Goal: Task Accomplishment & Management: Use online tool/utility

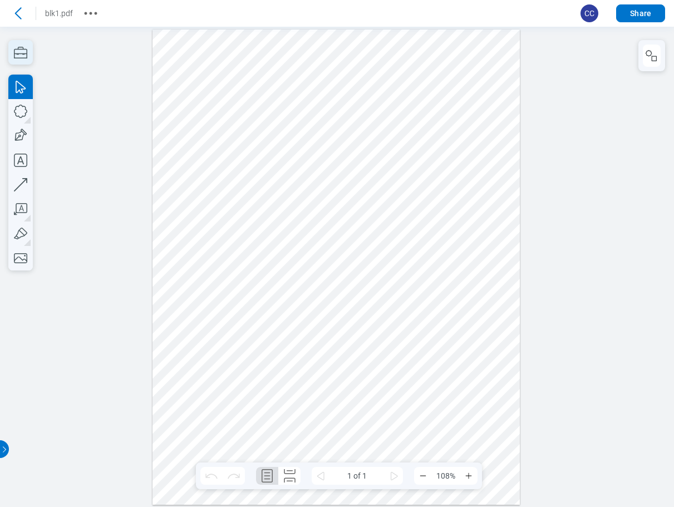
click at [18, 52] on icon "button" at bounding box center [20, 52] width 24 height 24
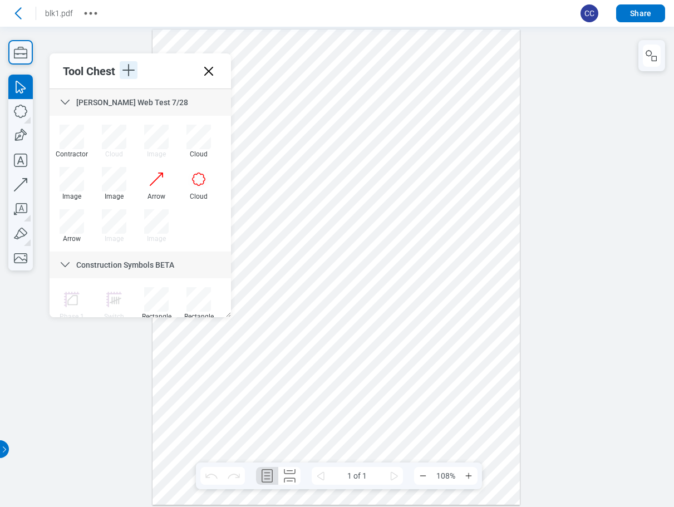
click at [130, 72] on icon "button" at bounding box center [129, 70] width 18 height 18
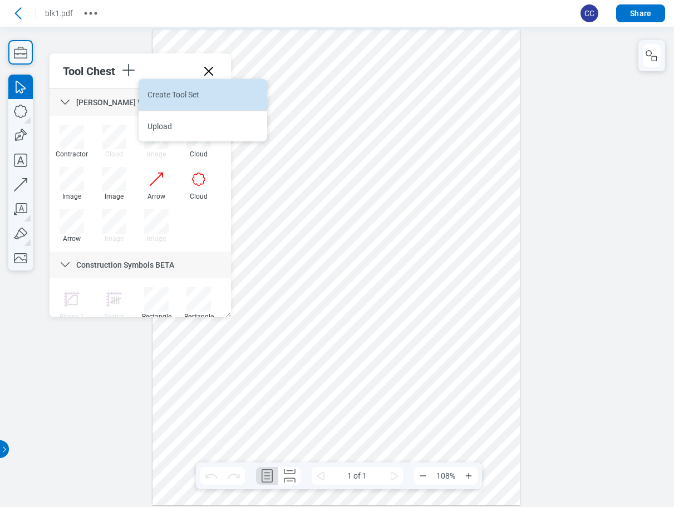
click at [0, 0] on li "Create Tool Set" at bounding box center [0, 0] width 0 height 0
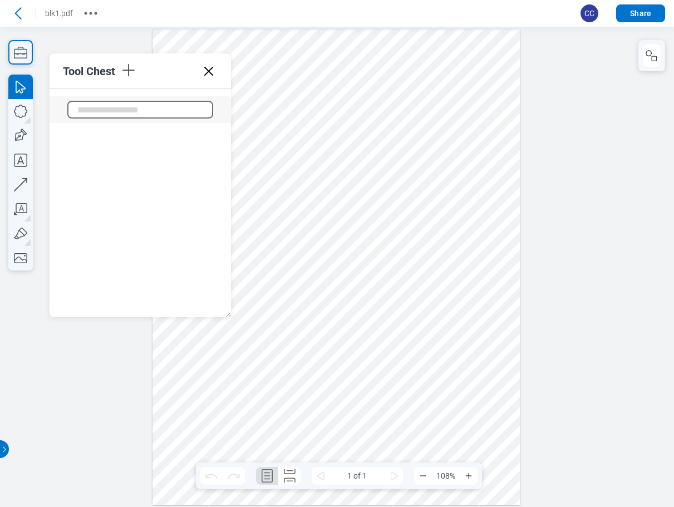
scroll to position [2070, 0]
type input "**********"
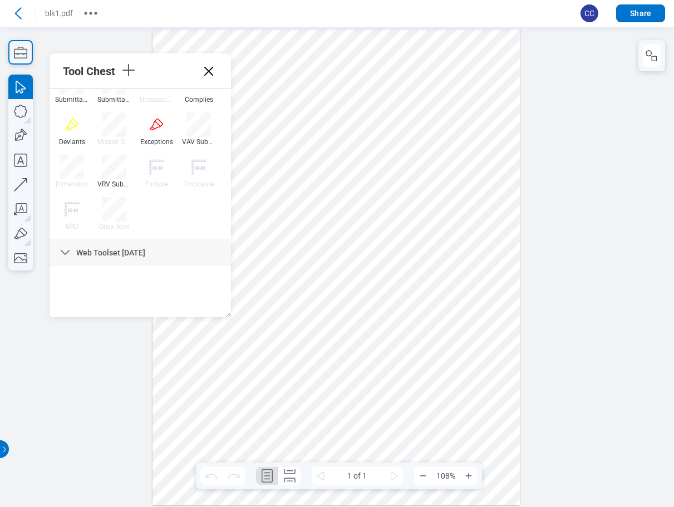
scroll to position [1920, 0]
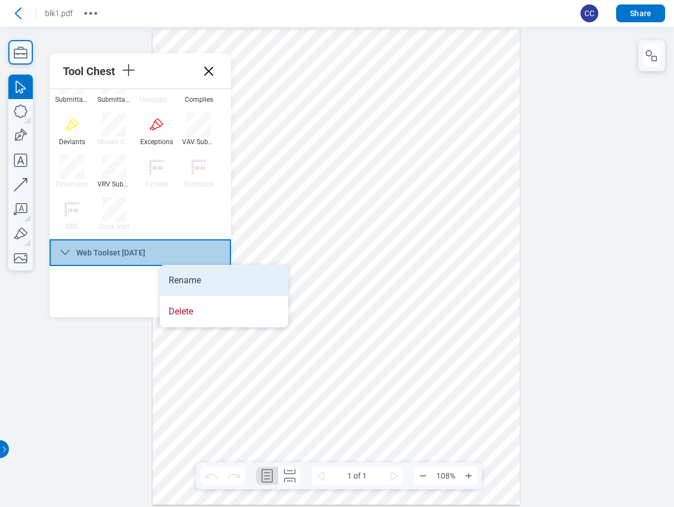
click at [185, 289] on li "Rename" at bounding box center [224, 280] width 129 height 31
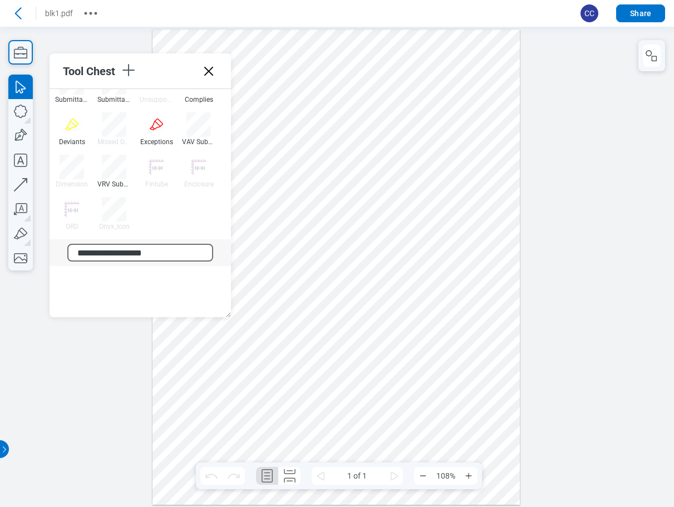
click at [179, 254] on input "**********" at bounding box center [140, 253] width 146 height 18
type input "**********"
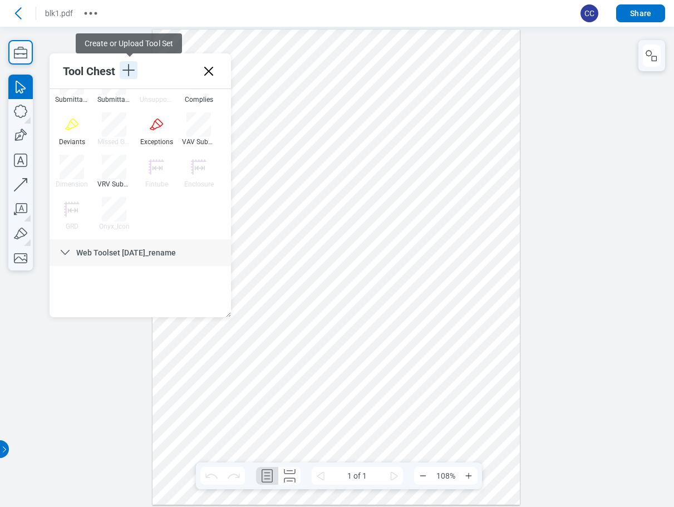
drag, startPoint x: 129, startPoint y: 73, endPoint x: 160, endPoint y: 85, distance: 33.8
click at [129, 73] on icon "button" at bounding box center [129, 70] width 18 height 18
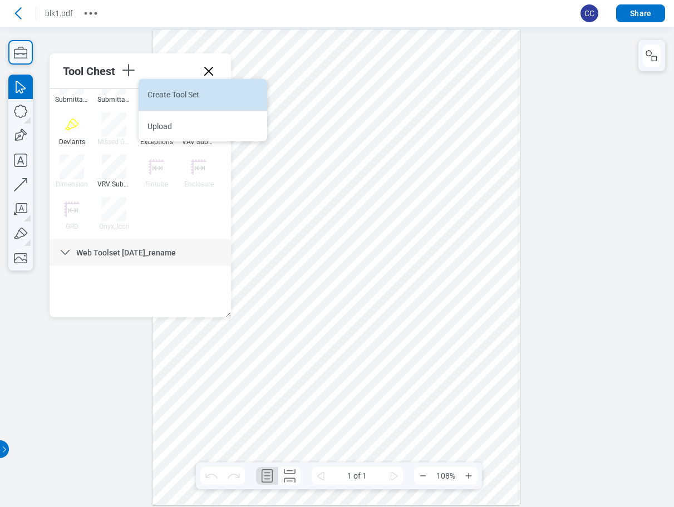
drag, startPoint x: 165, startPoint y: 91, endPoint x: 406, endPoint y: 80, distance: 241.2
click at [0, 0] on li "Create Tool Set" at bounding box center [0, 0] width 0 height 0
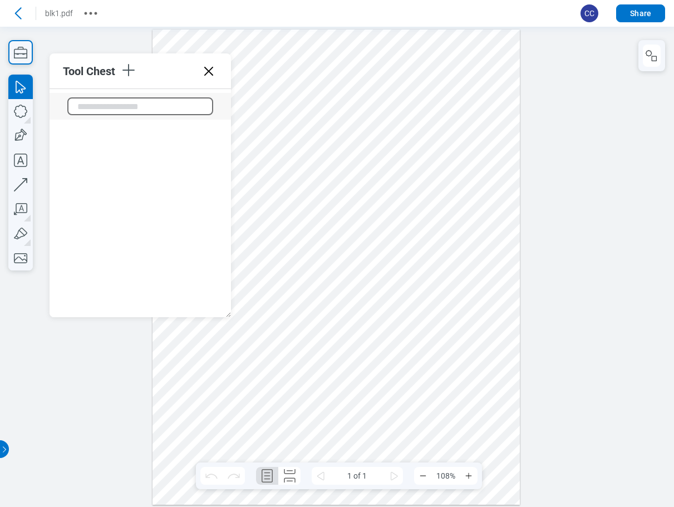
scroll to position [2148, 0]
type input "**********"
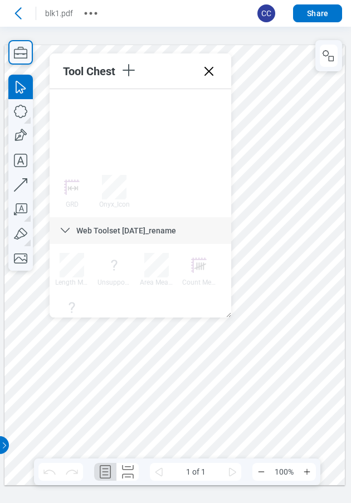
scroll to position [2040, 0]
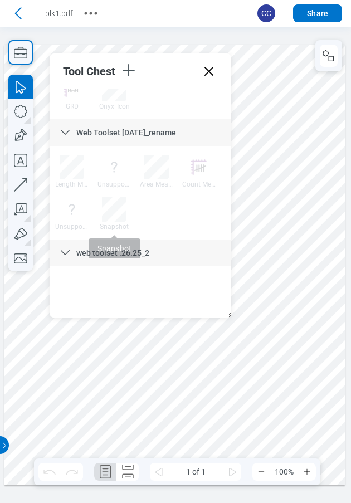
click at [112, 226] on div "Snapshot" at bounding box center [113, 227] width 33 height 8
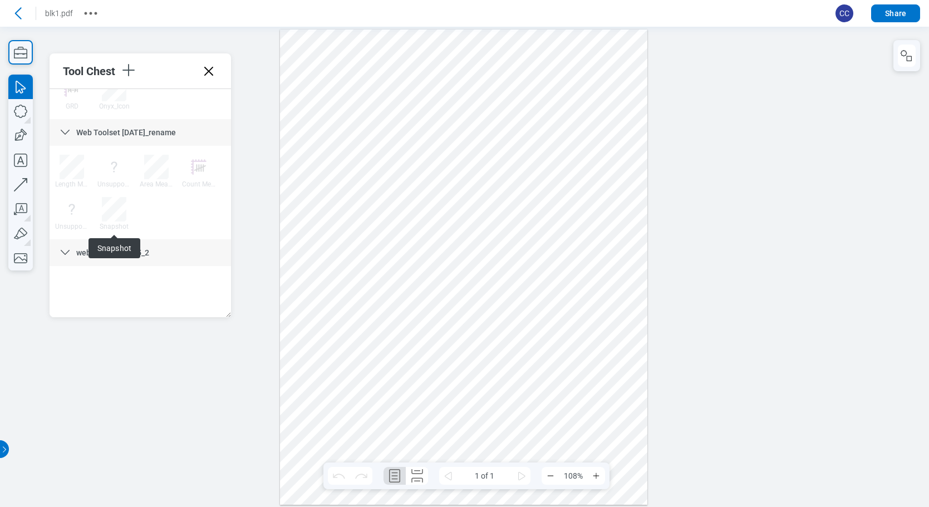
click at [115, 225] on div "Snapshot" at bounding box center [113, 227] width 33 height 8
click at [406, 235] on div at bounding box center [463, 266] width 367 height 475
click at [115, 215] on div "This markup type is not supported Snapshot Snapshot" at bounding box center [113, 213] width 33 height 33
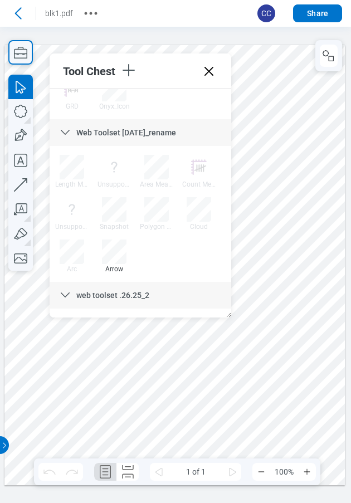
drag, startPoint x: 111, startPoint y: 254, endPoint x: 149, endPoint y: 254, distance: 37.3
click at [111, 254] on div at bounding box center [114, 251] width 24 height 24
drag, startPoint x: 251, startPoint y: 358, endPoint x: 326, endPoint y: 353, distance: 75.3
click at [299, 305] on div at bounding box center [174, 265] width 340 height 440
click at [289, 264] on div at bounding box center [174, 265] width 340 height 440
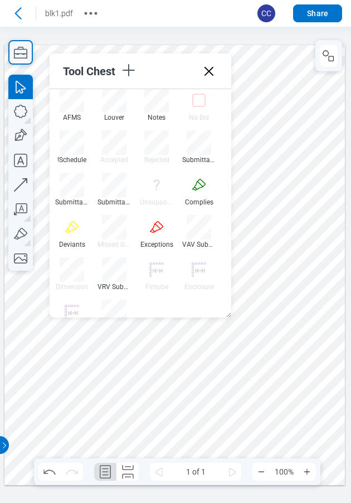
scroll to position [2082, 0]
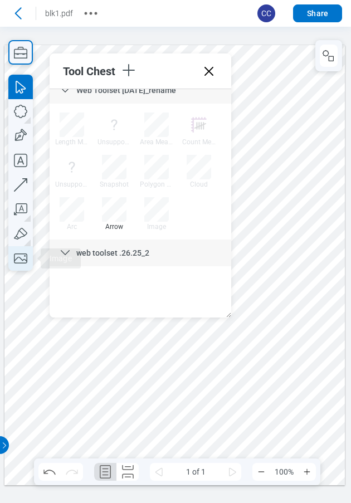
click at [18, 259] on icon "button" at bounding box center [20, 258] width 24 height 24
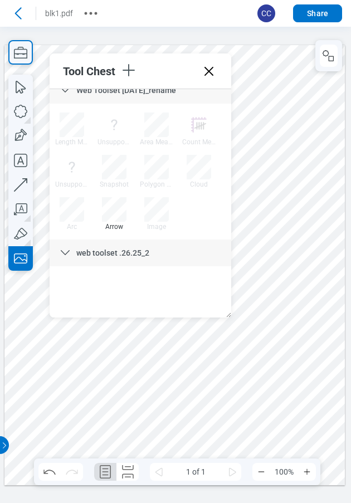
drag, startPoint x: 113, startPoint y: 353, endPoint x: 317, endPoint y: 447, distance: 224.1
click at [317, 447] on div at bounding box center [174, 265] width 340 height 440
click at [218, 391] on div at bounding box center [174, 265] width 340 height 440
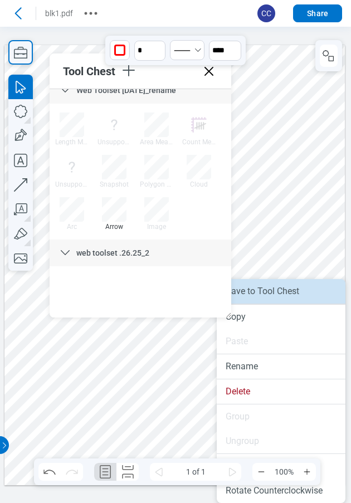
click at [301, 296] on li "Save to Tool Chest" at bounding box center [280, 291] width 129 height 24
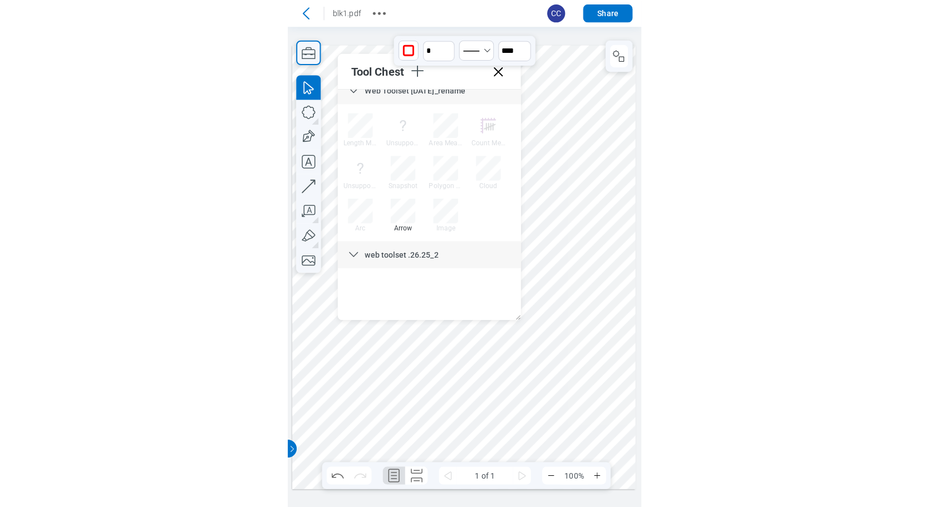
scroll to position [0, 0]
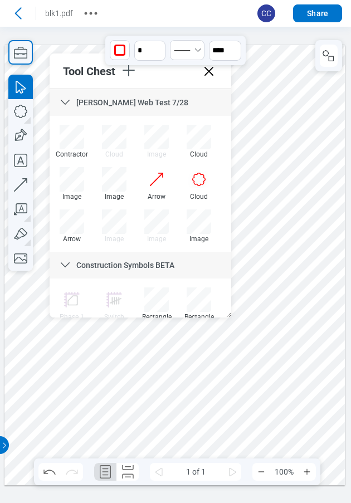
click at [209, 71] on icon at bounding box center [208, 71] width 9 height 9
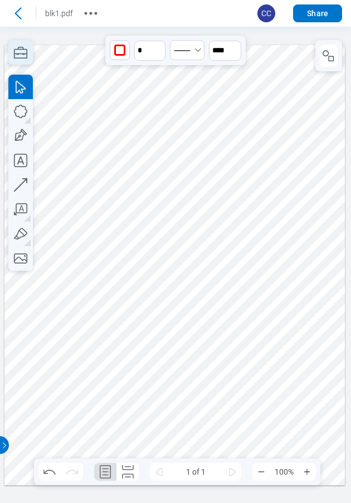
click at [26, 52] on icon "button" at bounding box center [20, 52] width 24 height 24
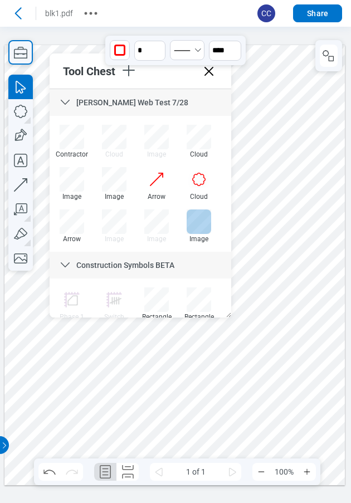
click at [197, 223] on div at bounding box center [198, 221] width 24 height 24
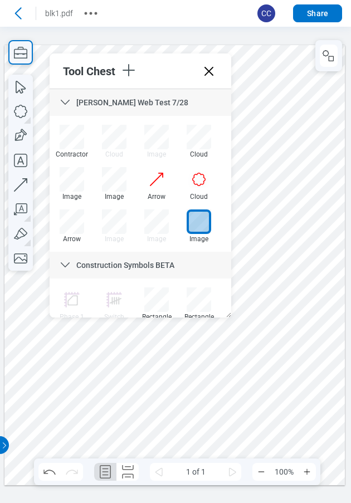
drag, startPoint x: 261, startPoint y: 147, endPoint x: 310, endPoint y: 240, distance: 104.6
click at [310, 240] on div at bounding box center [174, 265] width 340 height 440
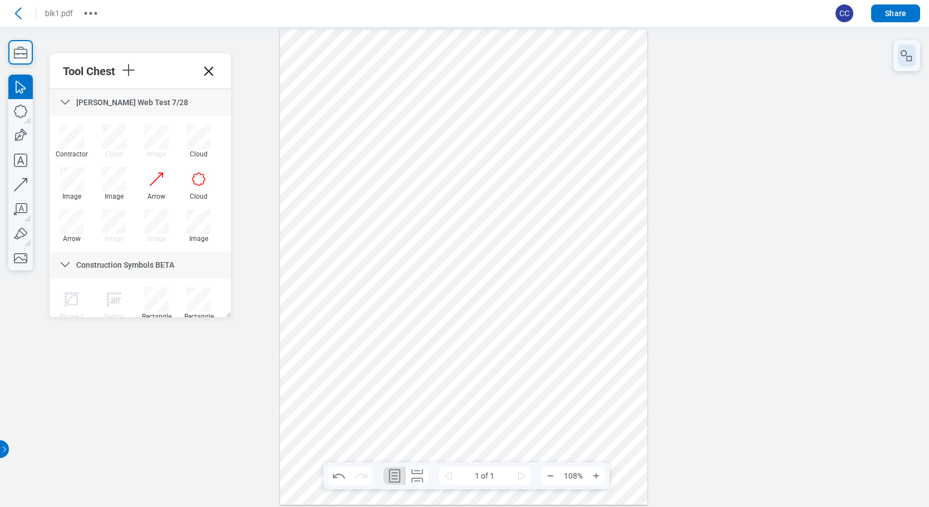
click at [0, 0] on icon "button" at bounding box center [0, 0] width 0 height 0
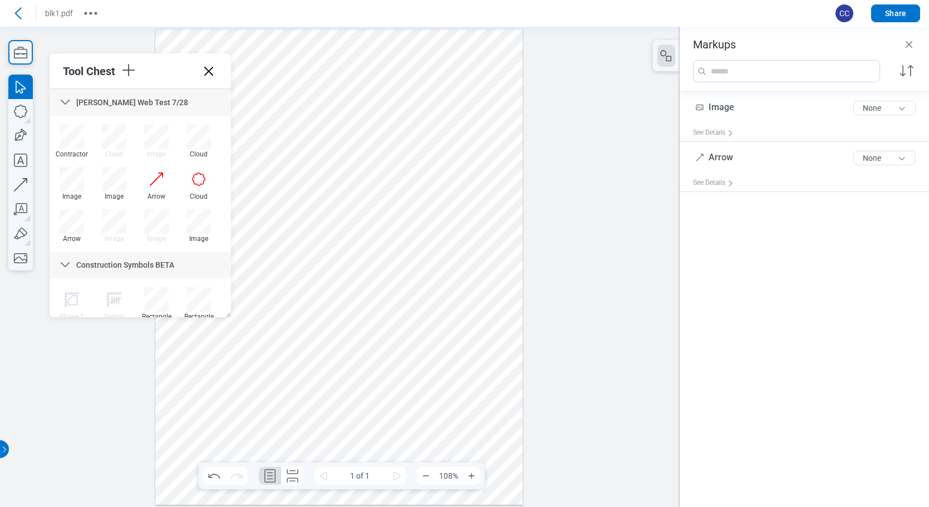
click at [475, 173] on div at bounding box center [338, 266] width 367 height 475
drag, startPoint x: 471, startPoint y: 180, endPoint x: 384, endPoint y: 185, distance: 87.0
click at [384, 185] on div at bounding box center [338, 266] width 367 height 475
click at [482, 112] on div at bounding box center [338, 266] width 367 height 475
click at [208, 69] on icon at bounding box center [209, 71] width 18 height 18
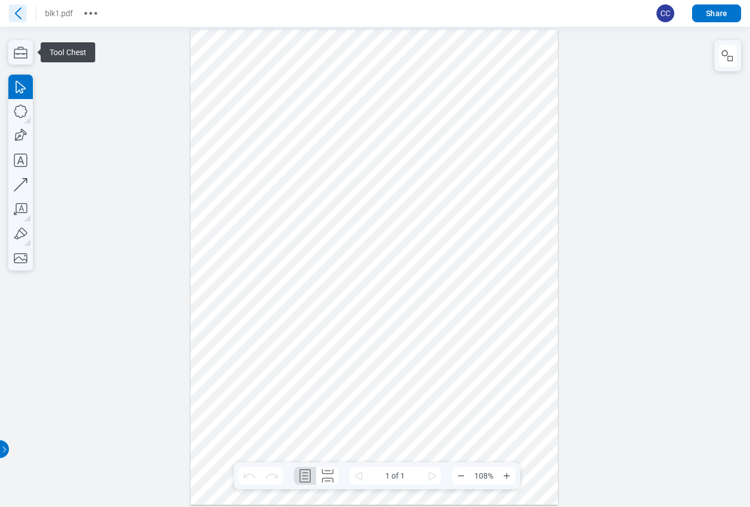
click at [21, 17] on icon at bounding box center [18, 13] width 18 height 18
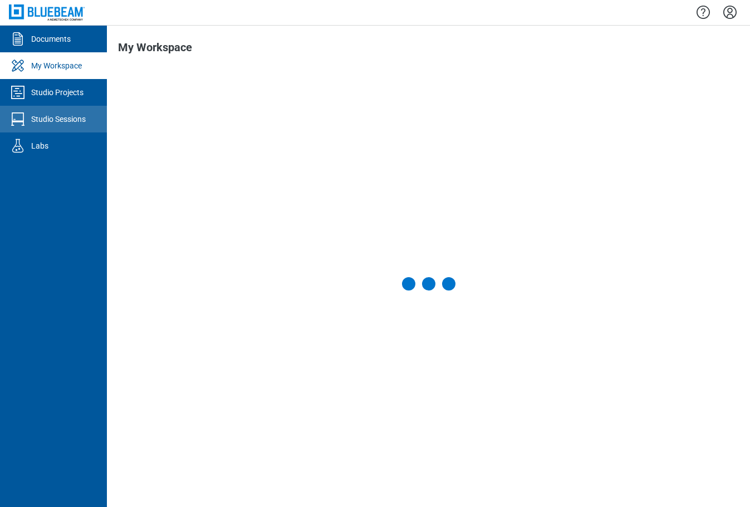
click at [65, 120] on div "Studio Sessions" at bounding box center [58, 119] width 55 height 11
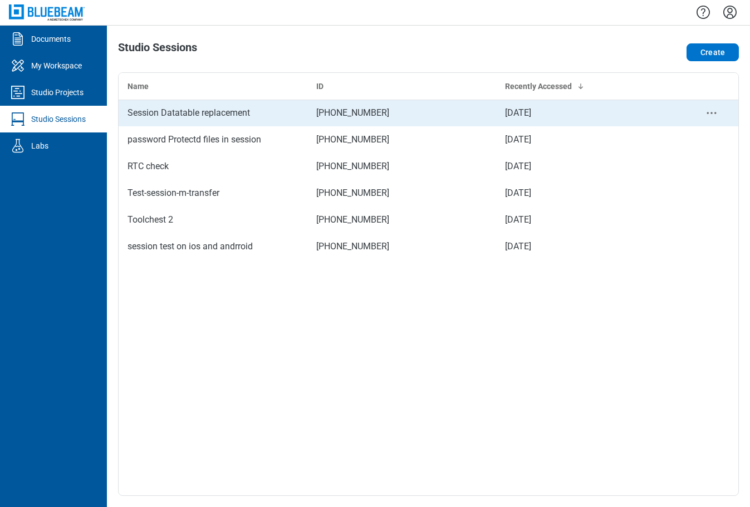
click at [180, 111] on div "Session Datatable replacement" at bounding box center [212, 112] width 171 height 13
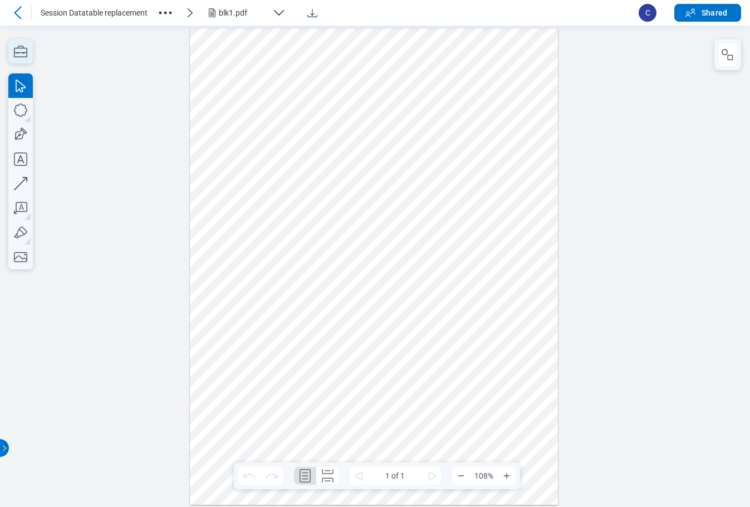
click at [21, 56] on icon "button" at bounding box center [20, 51] width 24 height 24
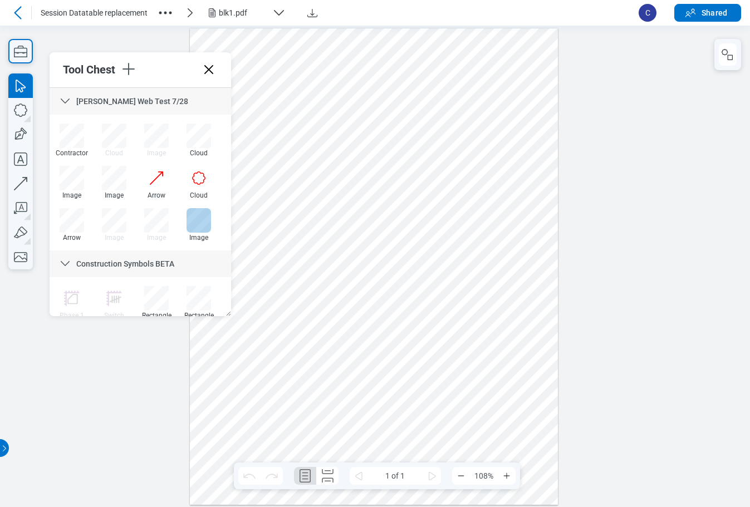
click at [196, 221] on div at bounding box center [198, 220] width 24 height 24
drag, startPoint x: 332, startPoint y: 98, endPoint x: 446, endPoint y: 215, distance: 163.3
click at [446, 215] on div at bounding box center [374, 266] width 368 height 476
click at [732, 61] on button "button" at bounding box center [727, 54] width 18 height 22
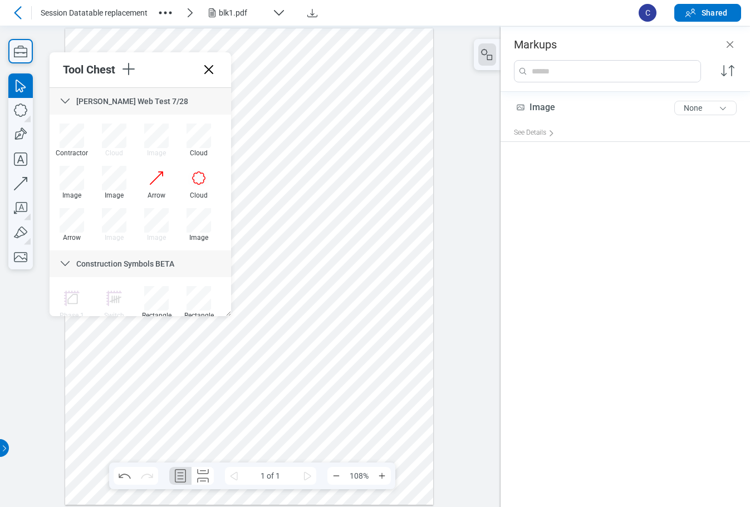
click at [305, 166] on div at bounding box center [249, 266] width 368 height 476
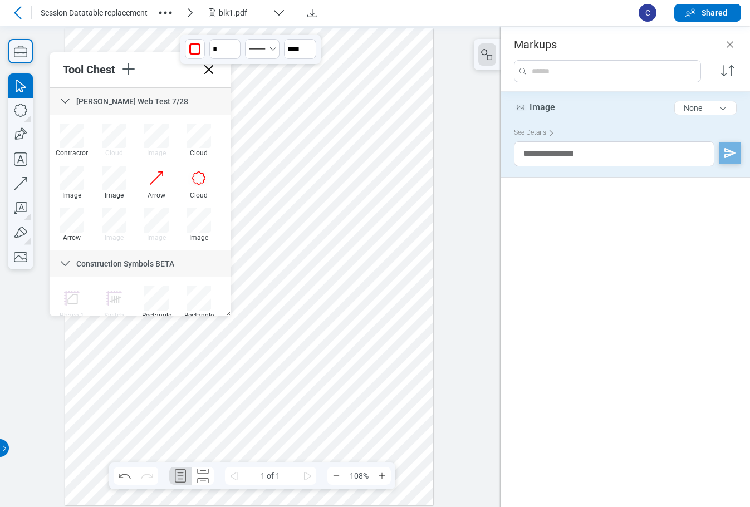
drag, startPoint x: 205, startPoint y: 216, endPoint x: 230, endPoint y: 231, distance: 28.9
click at [206, 216] on div at bounding box center [198, 220] width 24 height 24
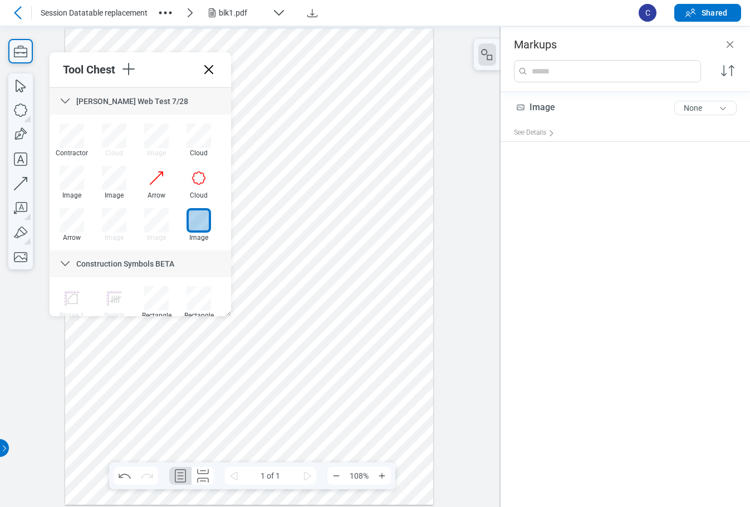
drag, startPoint x: 276, startPoint y: 244, endPoint x: 375, endPoint y: 354, distance: 147.8
click at [373, 351] on div at bounding box center [249, 266] width 368 height 476
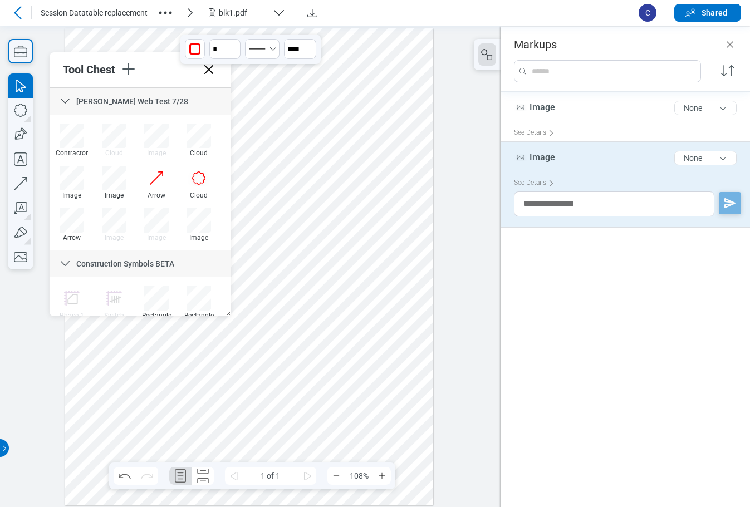
click at [366, 211] on div at bounding box center [249, 266] width 368 height 476
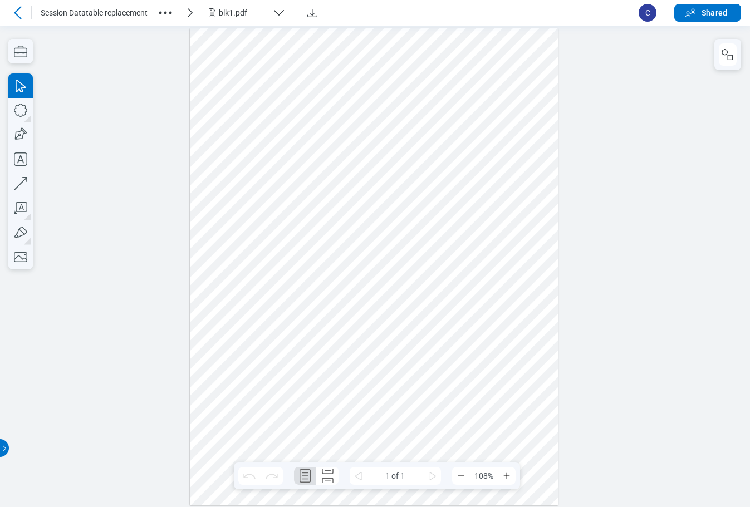
click at [500, 280] on div at bounding box center [374, 266] width 368 height 476
click at [727, 60] on rect "button" at bounding box center [729, 57] width 5 height 5
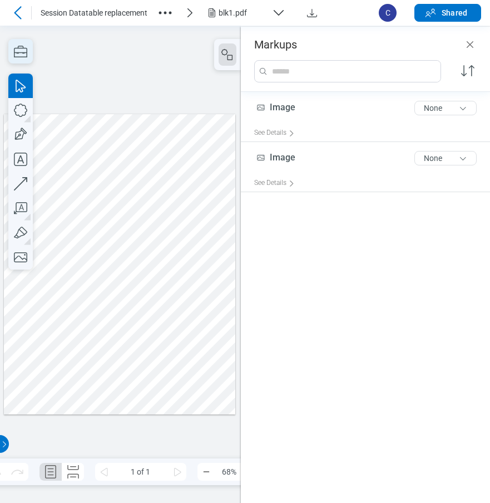
click at [18, 56] on icon "button" at bounding box center [20, 51] width 24 height 24
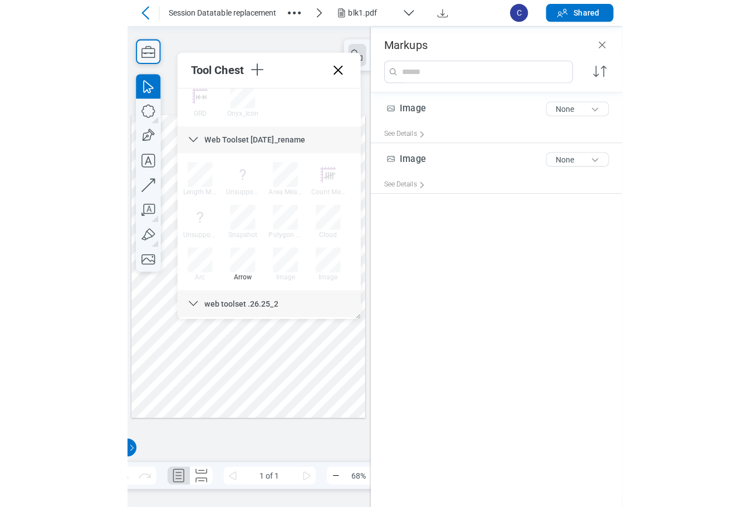
scroll to position [2082, 0]
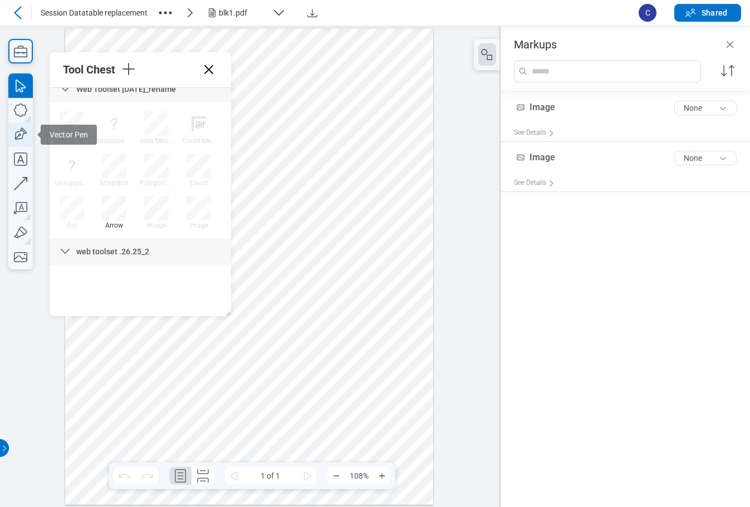
click at [22, 136] on icon "button" at bounding box center [20, 134] width 24 height 24
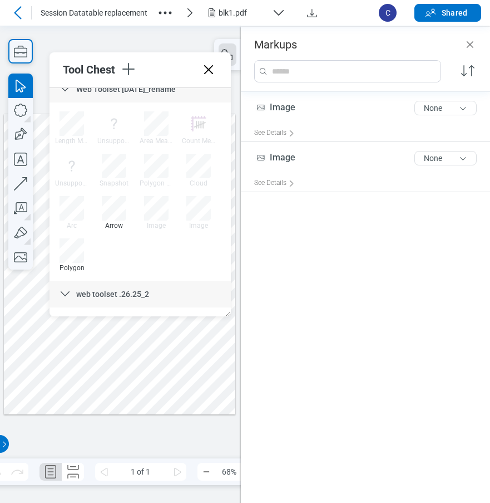
drag, startPoint x: 70, startPoint y: 254, endPoint x: 96, endPoint y: 261, distance: 27.5
click at [70, 254] on div at bounding box center [72, 250] width 24 height 24
click at [72, 253] on div at bounding box center [72, 250] width 24 height 24
drag, startPoint x: 72, startPoint y: 370, endPoint x: 79, endPoint y: 364, distance: 9.1
click at [72, 370] on div at bounding box center [120, 264] width 232 height 300
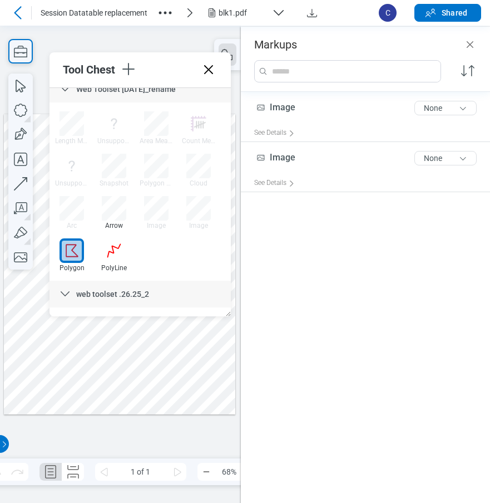
drag, startPoint x: 130, startPoint y: 341, endPoint x: 141, endPoint y: 372, distance: 33.1
click at [131, 341] on div at bounding box center [120, 264] width 232 height 300
click at [145, 392] on div at bounding box center [120, 264] width 232 height 300
click at [73, 402] on div at bounding box center [120, 264] width 232 height 300
click at [72, 372] on div at bounding box center [120, 264] width 232 height 300
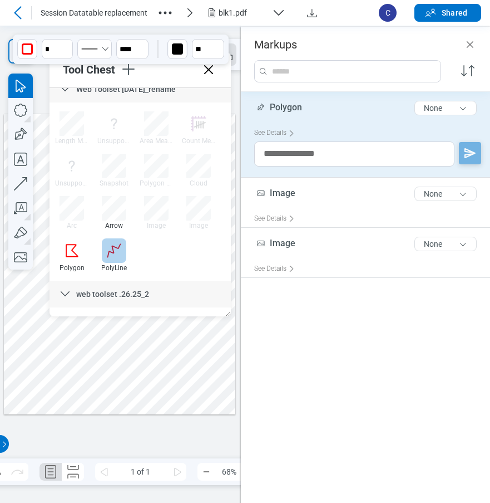
click at [108, 251] on div at bounding box center [114, 250] width 24 height 24
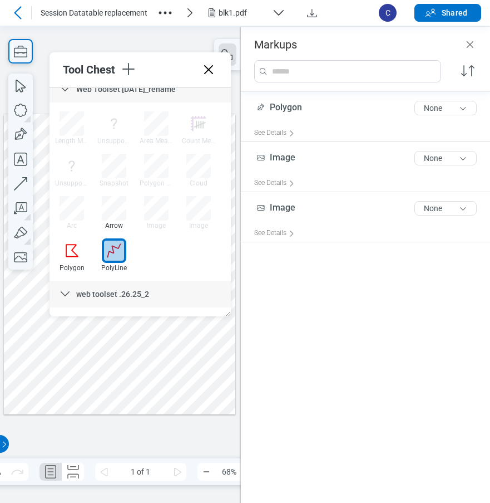
drag, startPoint x: 169, startPoint y: 365, endPoint x: 171, endPoint y: 354, distance: 10.7
click at [169, 361] on div at bounding box center [120, 264] width 232 height 300
drag, startPoint x: 186, startPoint y: 326, endPoint x: 207, endPoint y: 338, distance: 24.4
click at [187, 326] on div at bounding box center [120, 264] width 232 height 300
drag, startPoint x: 216, startPoint y: 339, endPoint x: 208, endPoint y: 381, distance: 42.7
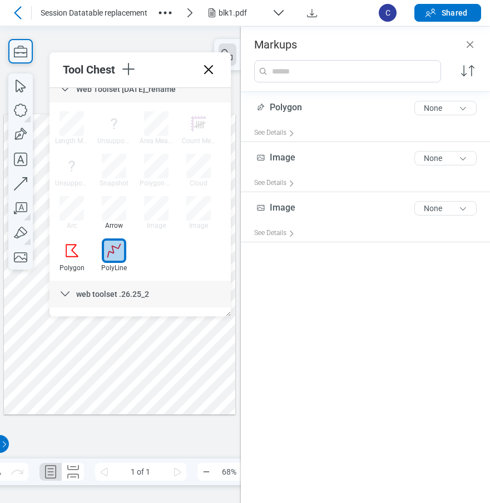
click at [216, 342] on div at bounding box center [120, 264] width 232 height 300
click at [206, 388] on div at bounding box center [120, 264] width 232 height 300
click at [171, 388] on div at bounding box center [120, 264] width 232 height 300
click at [171, 362] on div at bounding box center [120, 264] width 232 height 300
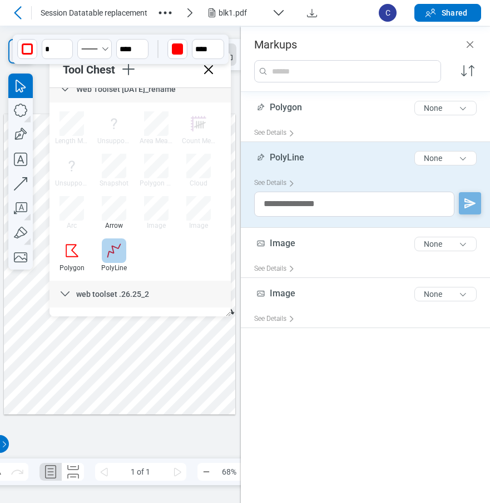
click at [113, 250] on div at bounding box center [114, 250] width 24 height 24
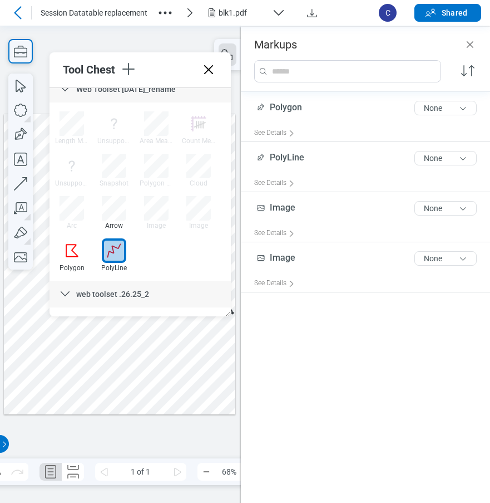
click at [16, 387] on div at bounding box center [120, 264] width 232 height 300
click at [28, 355] on div at bounding box center [120, 264] width 232 height 300
click at [43, 368] on div at bounding box center [120, 264] width 232 height 300
click at [41, 341] on div at bounding box center [120, 264] width 232 height 300
click at [57, 346] on div at bounding box center [120, 264] width 232 height 300
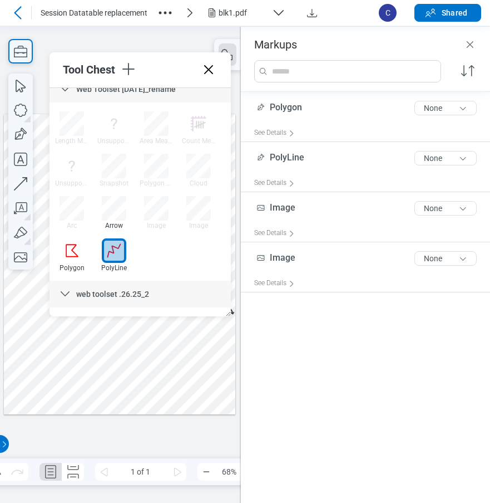
click at [72, 336] on div at bounding box center [120, 264] width 232 height 300
